Goal: Book appointment/travel/reservation

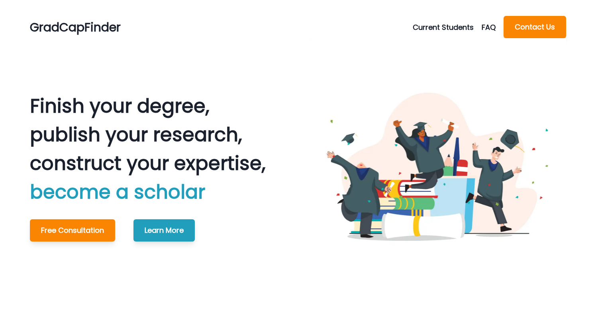
click at [444, 24] on button "Current Students" at bounding box center [447, 27] width 69 height 11
click at [431, 46] on button "Schedule Meeting" at bounding box center [452, 46] width 88 height 14
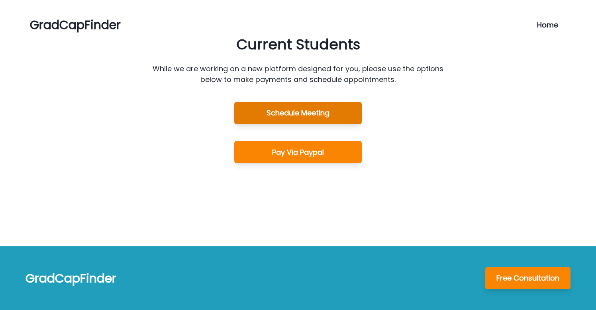
click at [284, 119] on button "Schedule Meeting" at bounding box center [297, 113] width 127 height 22
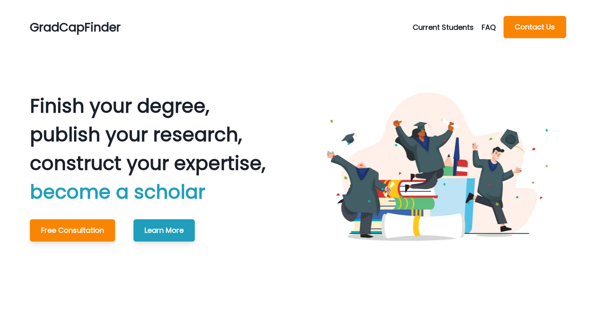
click at [413, 26] on button "Current Students" at bounding box center [447, 27] width 69 height 11
click at [414, 53] on button "Schedule Meeting" at bounding box center [452, 46] width 88 height 14
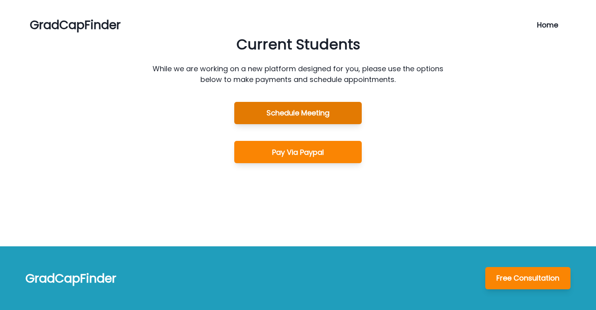
click at [308, 113] on button "Schedule Meeting" at bounding box center [297, 113] width 127 height 22
